Goal: Information Seeking & Learning: Learn about a topic

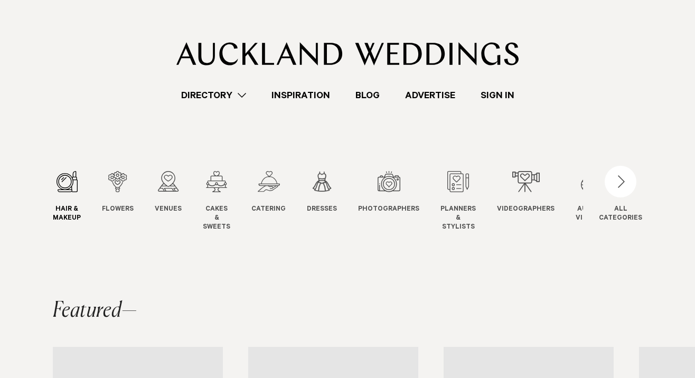
click at [74, 184] on div "1 / 12" at bounding box center [67, 181] width 28 height 21
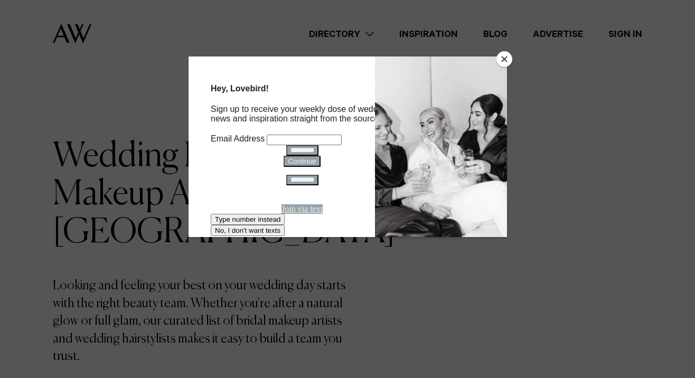
click at [502, 59] on button "Close" at bounding box center [504, 59] width 16 height 16
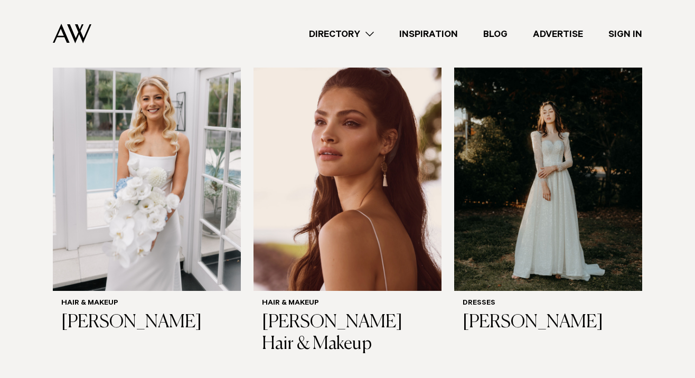
scroll to position [367, 0]
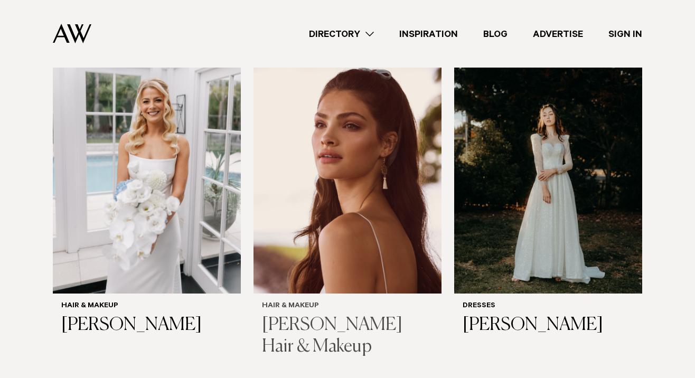
click at [354, 186] on img at bounding box center [347, 167] width 188 height 252
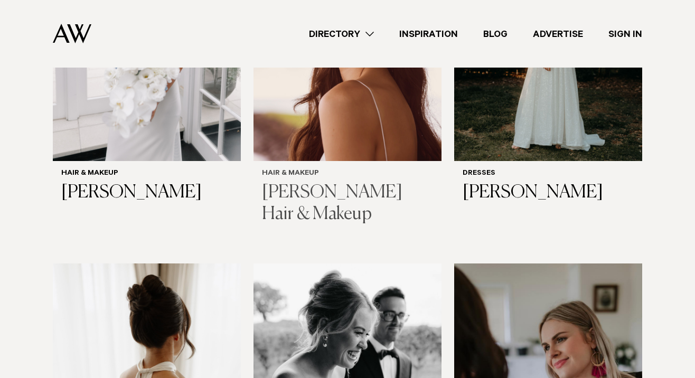
scroll to position [738, 0]
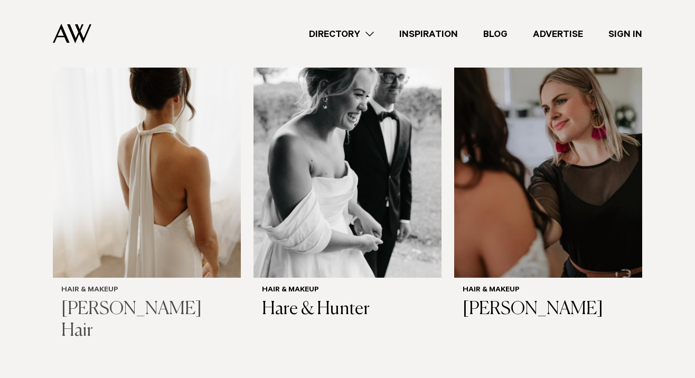
click at [130, 168] on img at bounding box center [147, 151] width 188 height 252
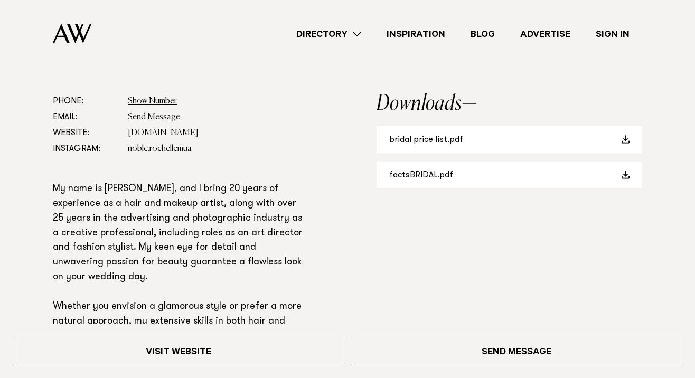
scroll to position [507, 0]
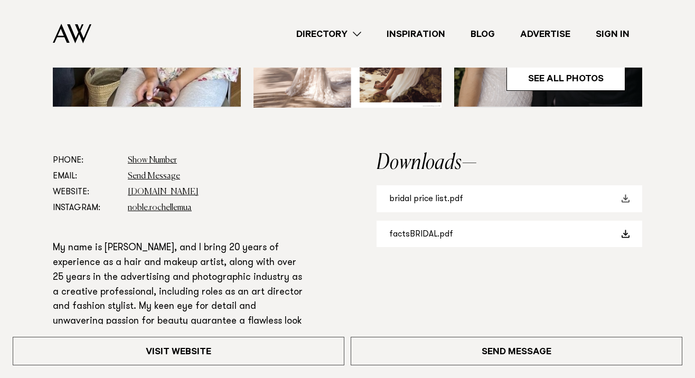
click at [461, 194] on link "bridal price list.pdf" at bounding box center [510, 198] width 266 height 27
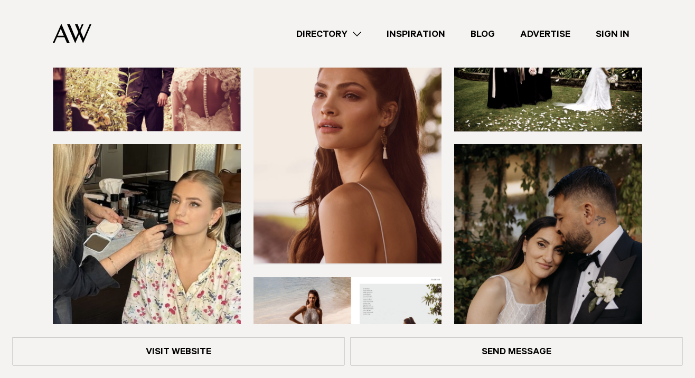
scroll to position [40, 0]
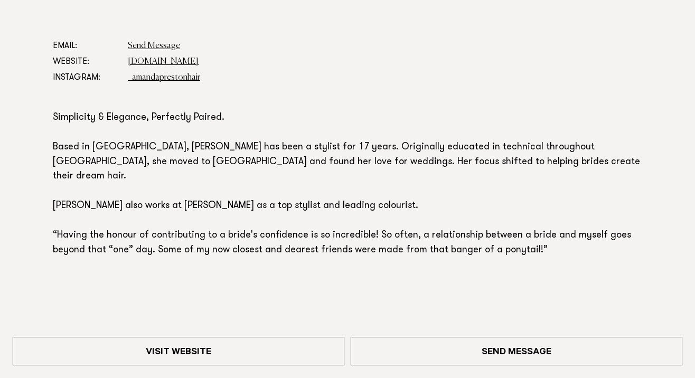
scroll to position [603, 0]
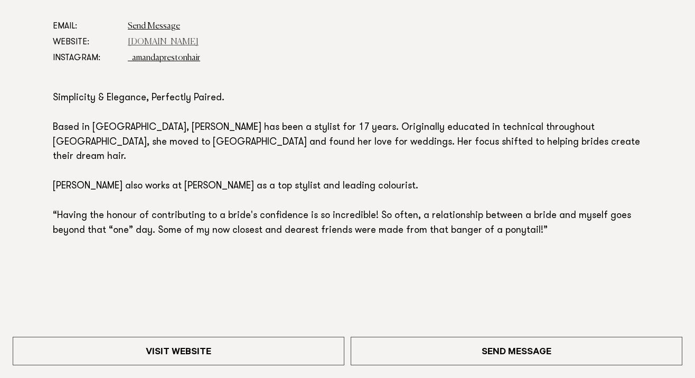
click at [199, 43] on link "www.amandaprestonhair.com" at bounding box center [163, 42] width 71 height 8
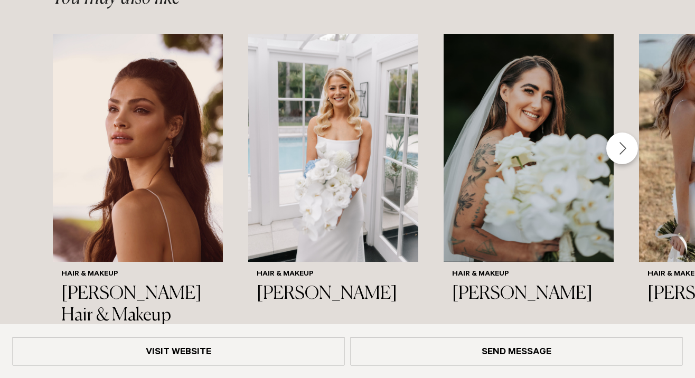
scroll to position [1432, 0]
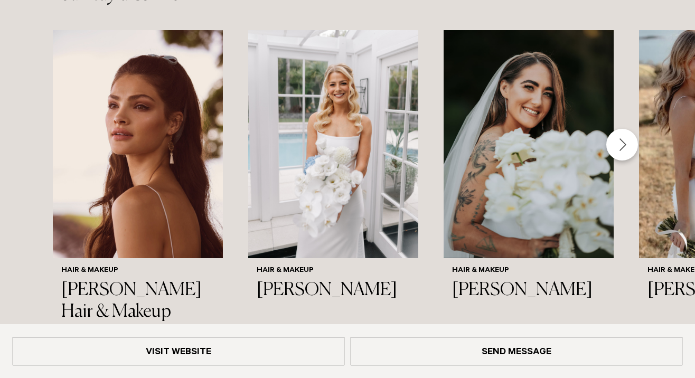
click at [619, 129] on div "Next slide" at bounding box center [622, 145] width 32 height 32
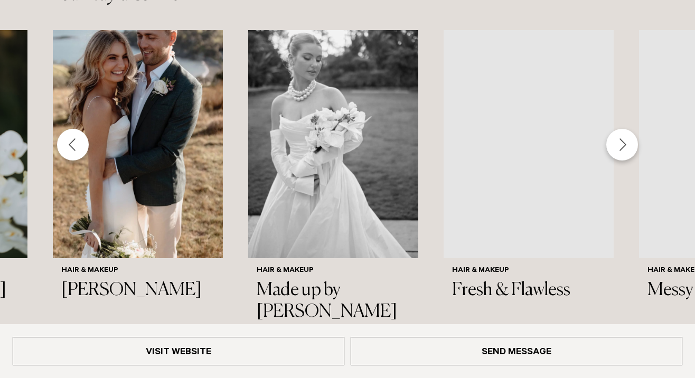
click at [619, 129] on div "Next slide" at bounding box center [622, 145] width 32 height 32
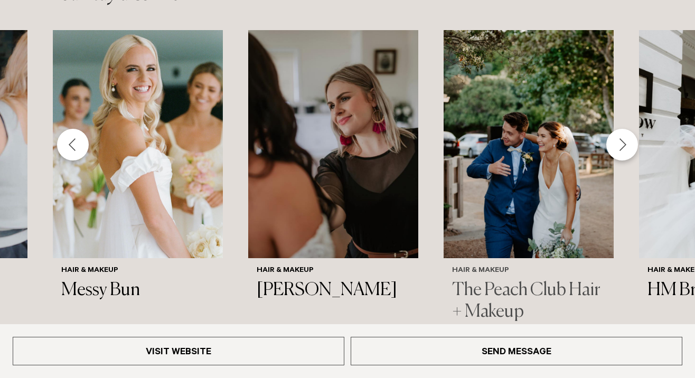
click at [534, 102] on img "9 / 18" at bounding box center [529, 144] width 170 height 228
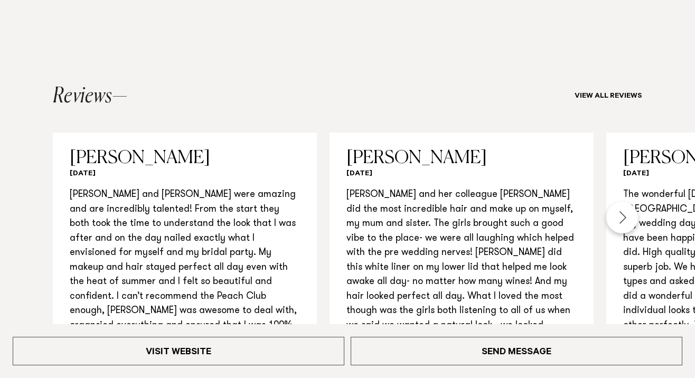
scroll to position [1046, 0]
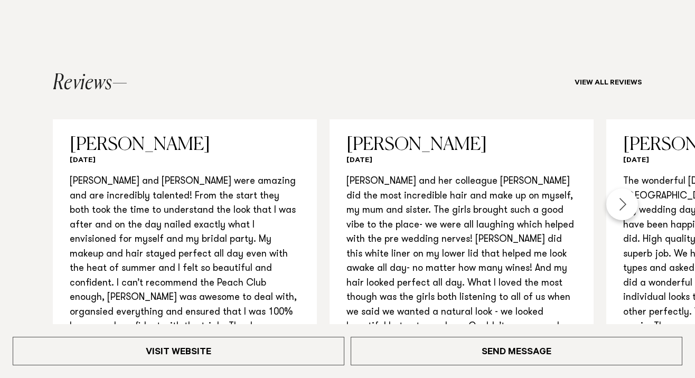
click at [619, 190] on div "Next slide" at bounding box center [622, 205] width 32 height 32
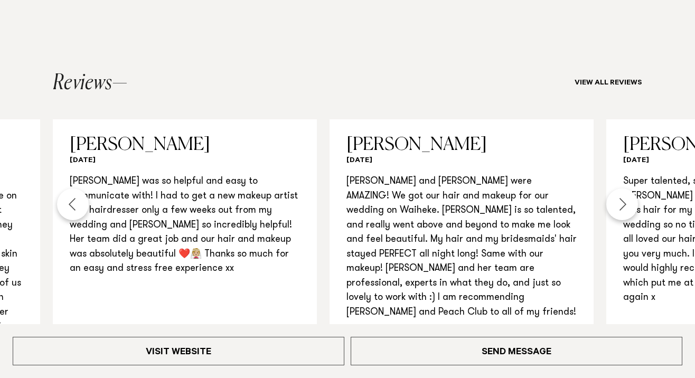
click at [619, 190] on div "Next slide" at bounding box center [622, 205] width 32 height 32
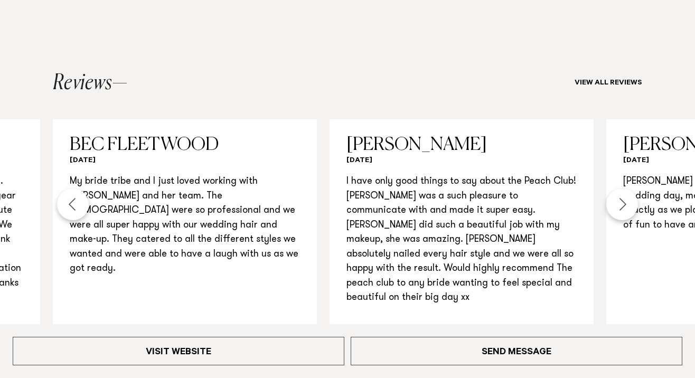
click at [619, 190] on div "Next slide" at bounding box center [622, 205] width 32 height 32
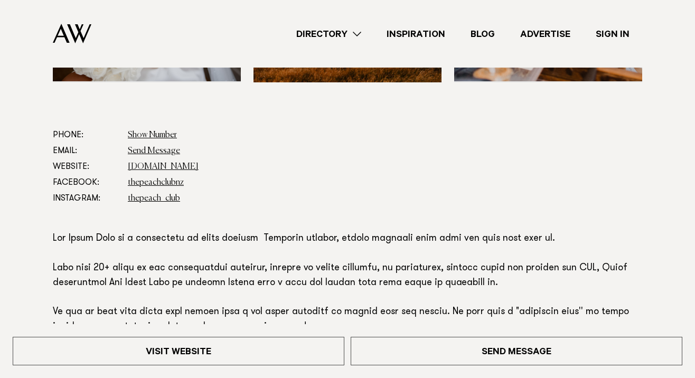
scroll to position [525, 0]
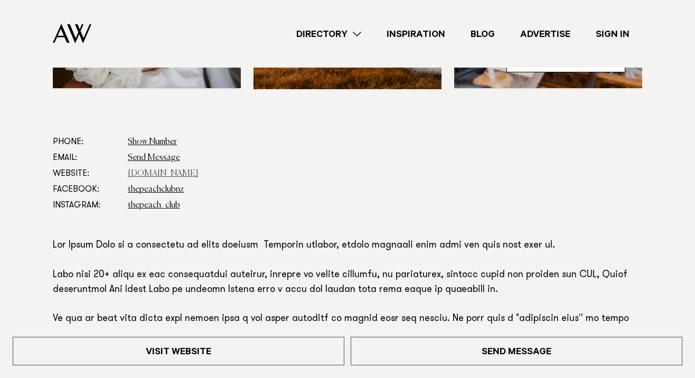
click at [175, 175] on link "thepeachclub.co.nz" at bounding box center [163, 174] width 71 height 8
click at [356, 39] on link "Directory" at bounding box center [329, 34] width 90 height 14
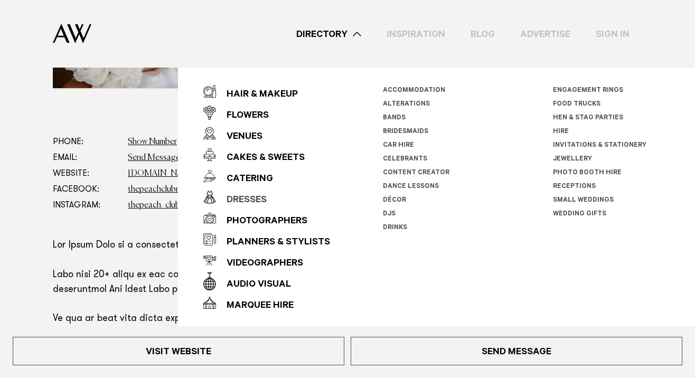
click at [251, 196] on div "Dresses" at bounding box center [241, 200] width 51 height 21
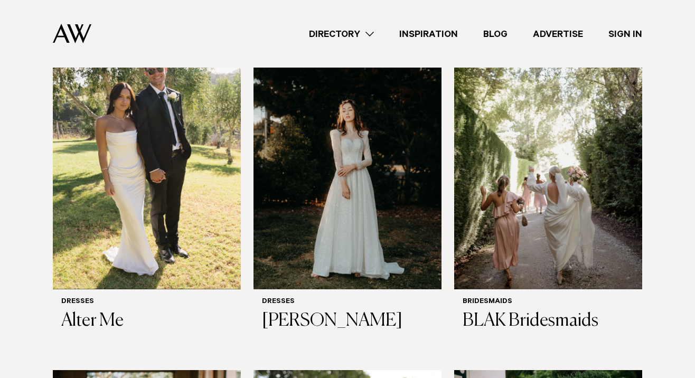
scroll to position [335, 0]
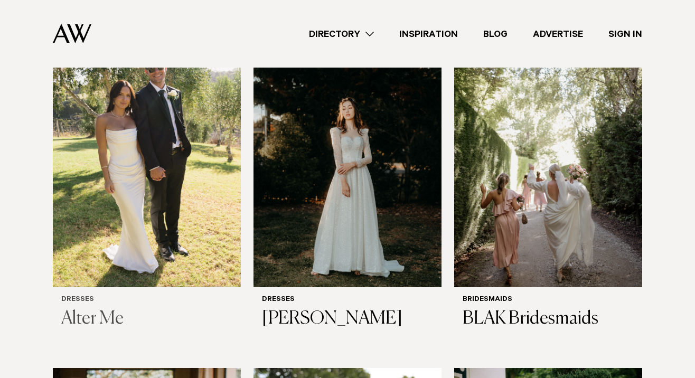
click at [87, 326] on h3 "Alter Me" at bounding box center [146, 319] width 171 height 22
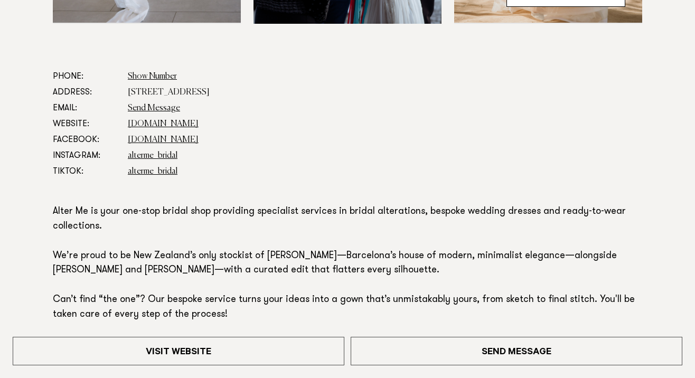
scroll to position [554, 0]
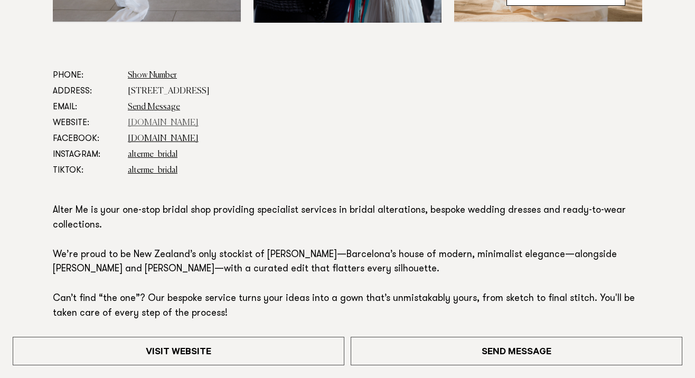
click at [161, 122] on link "[DOMAIN_NAME]" at bounding box center [163, 123] width 71 height 8
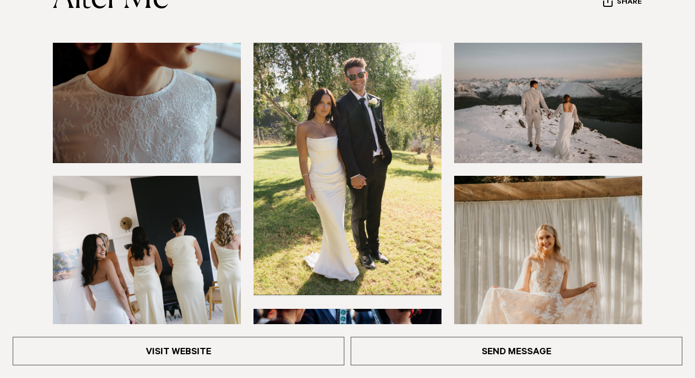
scroll to position [152, 0]
